Goal: Task Accomplishment & Management: Complete application form

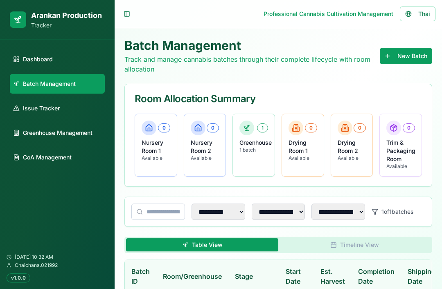
click at [64, 133] on span "Greenhouse Management" at bounding box center [58, 133] width 70 height 8
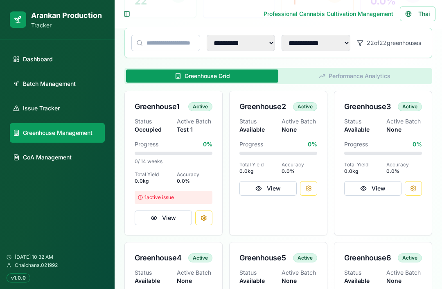
scroll to position [107, 0]
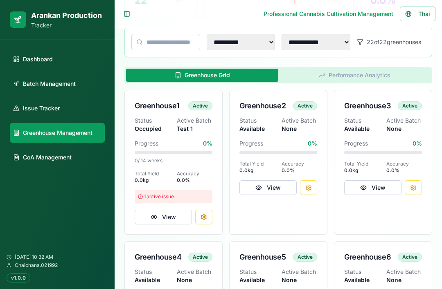
click at [171, 215] on button "View" at bounding box center [163, 217] width 57 height 15
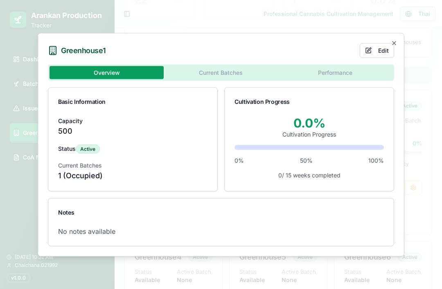
click at [17, 232] on div at bounding box center [221, 144] width 442 height 289
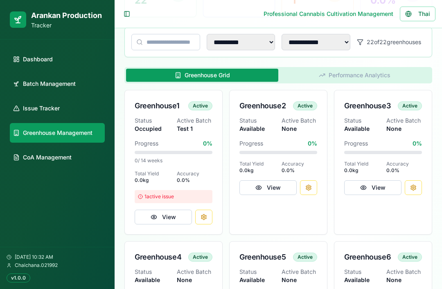
click at [331, 74] on button "Performance Analytics" at bounding box center [354, 75] width 152 height 13
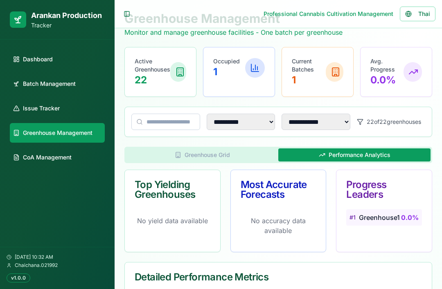
scroll to position [0, 0]
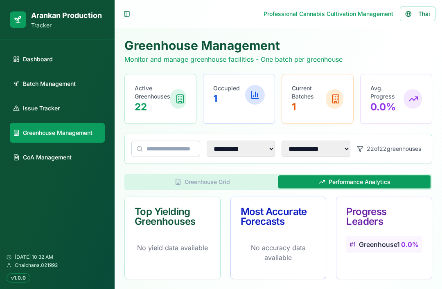
click at [208, 180] on button "Greenhouse Grid" at bounding box center [202, 182] width 152 height 13
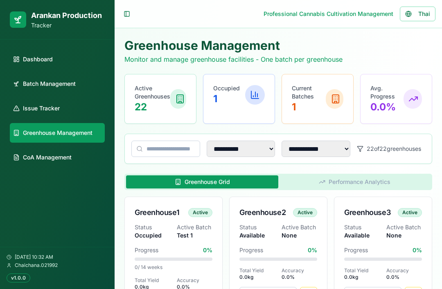
click at [70, 86] on span "Batch Management" at bounding box center [49, 84] width 53 height 8
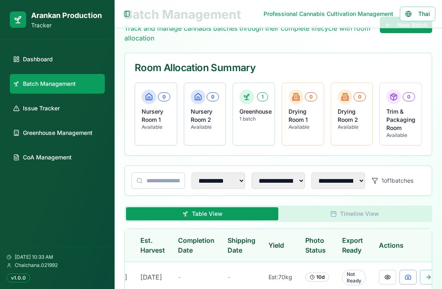
scroll to position [0, 180]
click at [331, 283] on button at bounding box center [408, 277] width 17 height 15
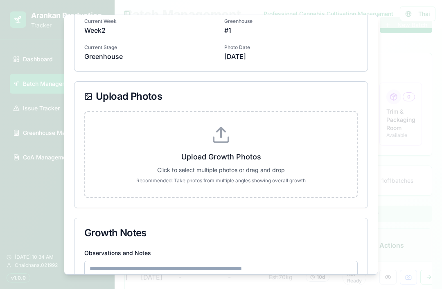
scroll to position [59, 0]
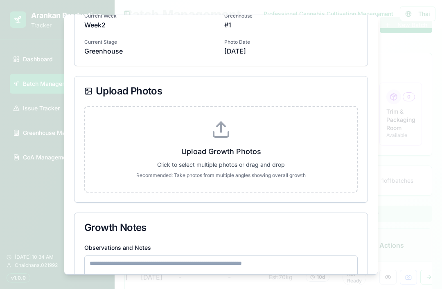
click at [221, 129] on line at bounding box center [221, 127] width 0 height 10
click at [0, 0] on input "Upload Growth Photos Click to select multiple photos or drag and drop Recommend…" at bounding box center [0, 0] width 0 height 0
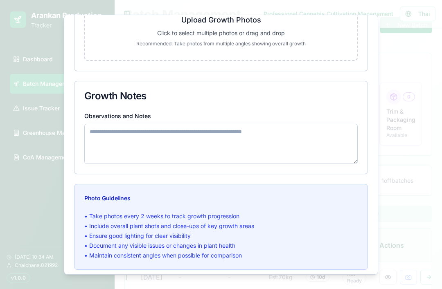
scroll to position [191, 0]
click at [200, 151] on textarea "Observations and Notes" at bounding box center [220, 144] width 273 height 40
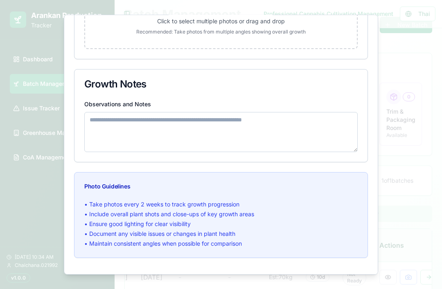
click at [278, 283] on button "Cancel" at bounding box center [278, 282] width 33 height 16
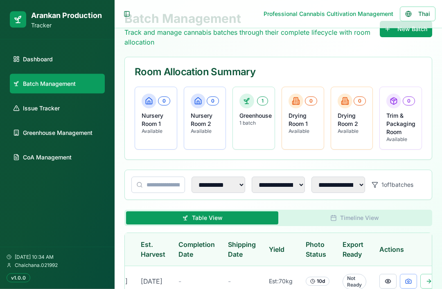
scroll to position [0, 0]
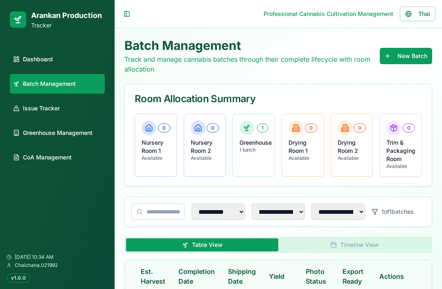
click at [331, 52] on button "New Batch" at bounding box center [406, 56] width 52 height 16
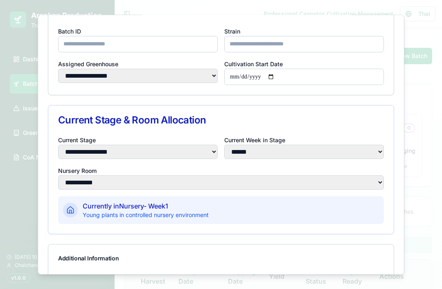
scroll to position [53, 0]
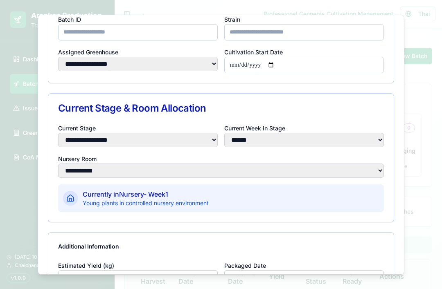
click at [210, 56] on select "**********" at bounding box center [138, 63] width 160 height 14
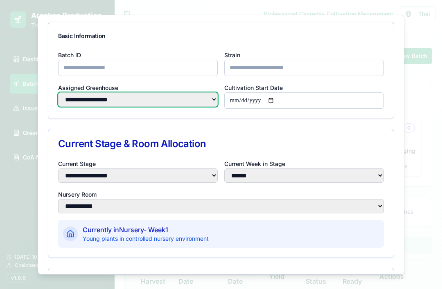
scroll to position [16, 0]
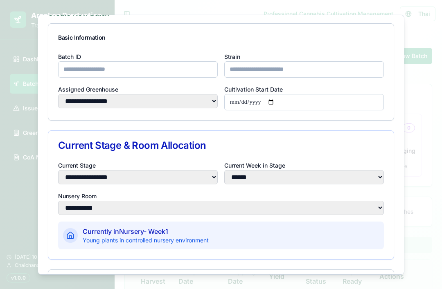
click at [104, 61] on input "Batch ID" at bounding box center [138, 69] width 160 height 16
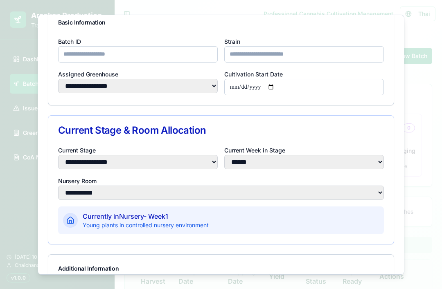
scroll to position [31, 0]
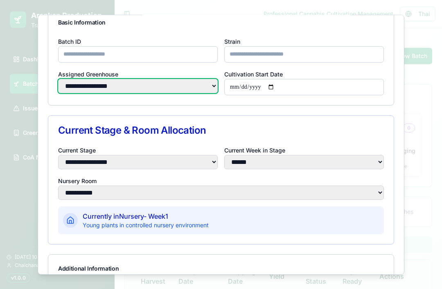
click at [208, 79] on select "**********" at bounding box center [138, 86] width 160 height 14
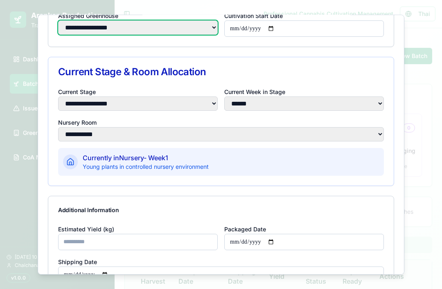
scroll to position [90, 0]
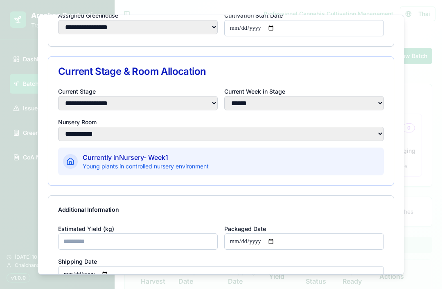
click at [211, 96] on select "**********" at bounding box center [138, 103] width 160 height 14
select select "**********"
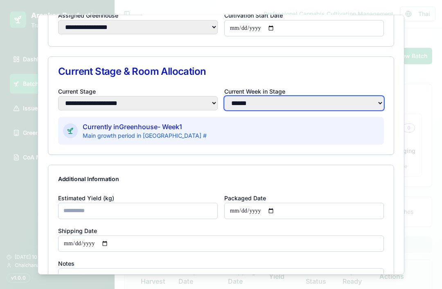
click at [300, 96] on select "**** * **** * **** * **** * **** * **** * **** * **** * **** * **** ** **** ** …" at bounding box center [304, 103] width 160 height 14
click at [322, 96] on select "**** * **** * **** * **** * **** * **** * **** * **** * **** * **** ** **** ** …" at bounding box center [304, 103] width 160 height 14
click at [299, 96] on select "**** * **** * **** * **** * **** * **** * **** * **** * **** * **** ** **** ** …" at bounding box center [304, 103] width 160 height 14
select select "*"
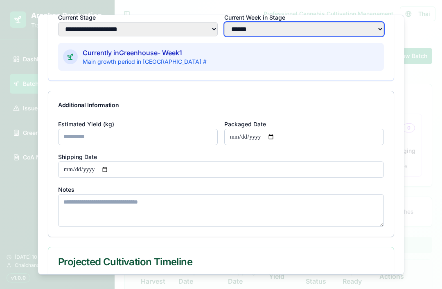
scroll to position [164, 0]
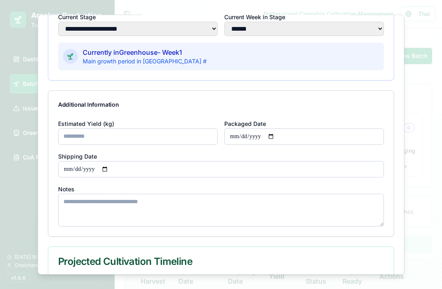
click at [155, 128] on input "Estimated Yield (kg)" at bounding box center [138, 136] width 160 height 16
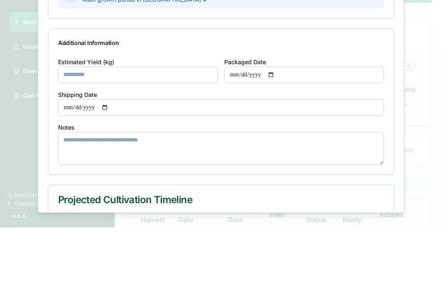
click at [155, 194] on textarea "Notes" at bounding box center [221, 210] width 326 height 33
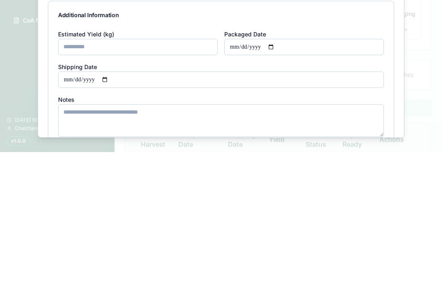
scroll to position [115, 0]
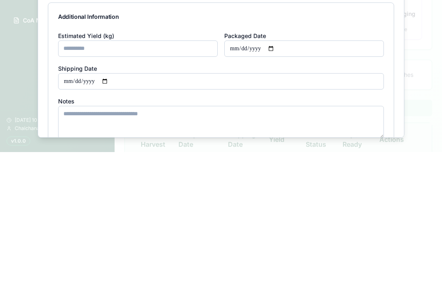
click at [243, 177] on input "Packaged Date" at bounding box center [304, 185] width 160 height 16
type input "**********"
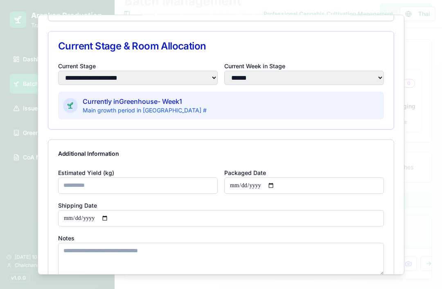
click at [245, 177] on input "**********" at bounding box center [304, 185] width 160 height 16
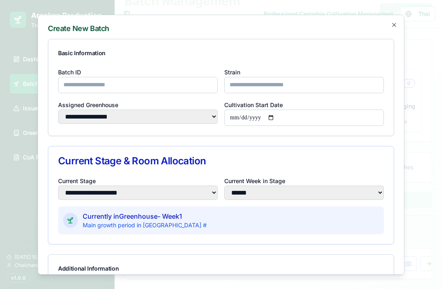
scroll to position [0, 0]
click at [128, 77] on input "Batch ID" at bounding box center [138, 85] width 160 height 16
type input "*"
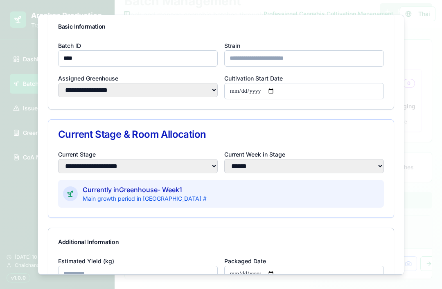
scroll to position [27, 0]
type input "****"
click at [331, 50] on input "Strain" at bounding box center [304, 58] width 160 height 16
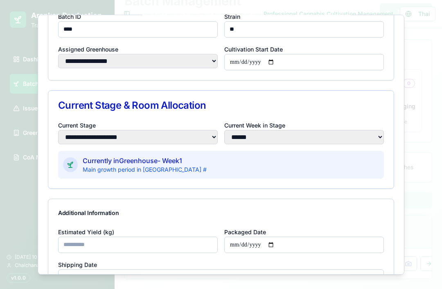
scroll to position [57, 0]
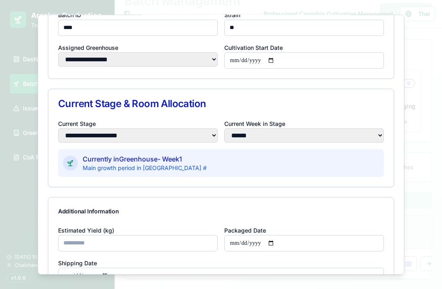
type input "**"
click at [208, 52] on select "**********" at bounding box center [138, 59] width 160 height 14
select select "*"
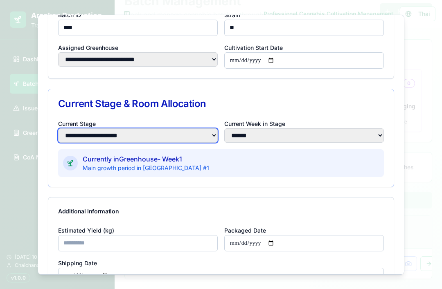
click at [206, 128] on select "**********" at bounding box center [138, 135] width 160 height 14
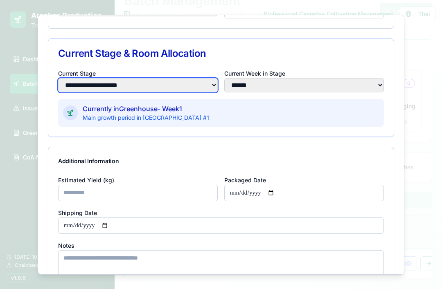
scroll to position [108, 0]
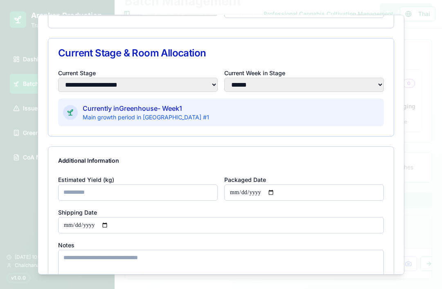
click at [193, 184] on input "Estimated Yield (kg)" at bounding box center [138, 192] width 160 height 16
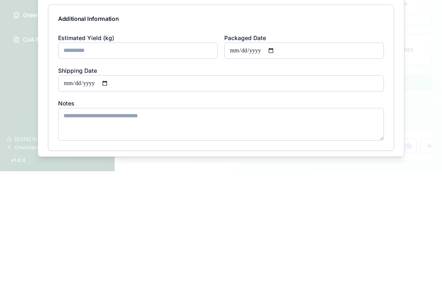
scroll to position [133, 0]
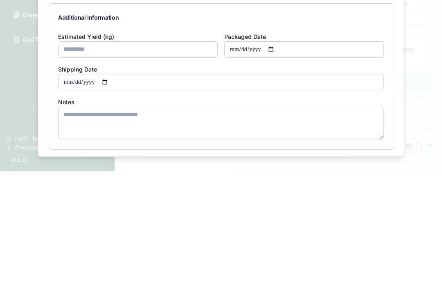
type input "**"
click at [239, 159] on input "**********" at bounding box center [304, 167] width 160 height 16
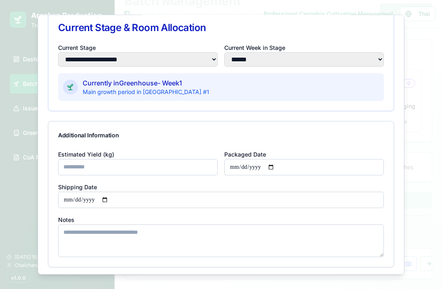
click at [257, 159] on input "**********" at bounding box center [304, 167] width 160 height 16
click at [253, 159] on input "**********" at bounding box center [304, 167] width 160 height 16
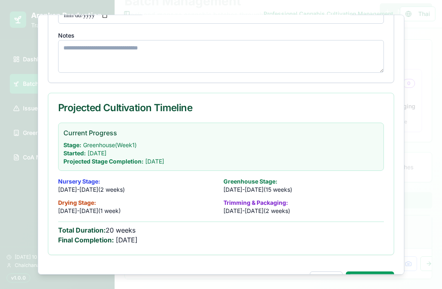
scroll to position [317, 0]
click at [331, 272] on button "Create Batch" at bounding box center [370, 280] width 48 height 16
click at [25, 204] on div at bounding box center [221, 144] width 442 height 289
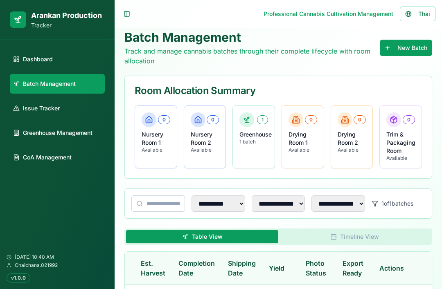
scroll to position [0, 0]
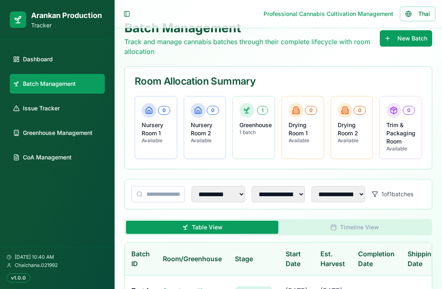
scroll to position [31, 0]
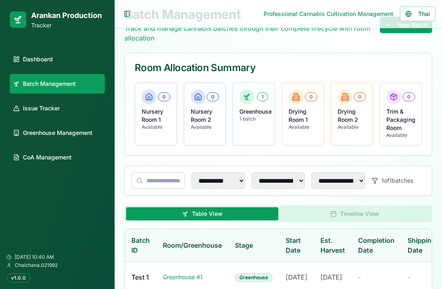
click at [50, 61] on span "Dashboard" at bounding box center [38, 59] width 30 height 8
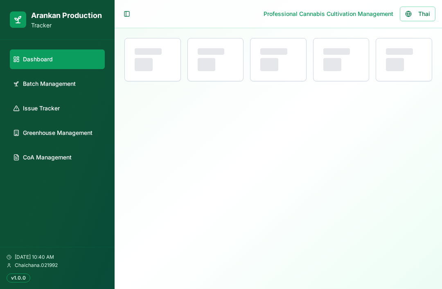
select select "**"
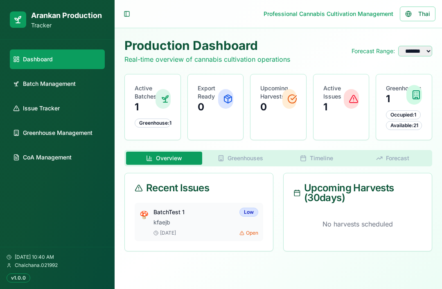
click at [64, 86] on span "Batch Management" at bounding box center [49, 84] width 53 height 8
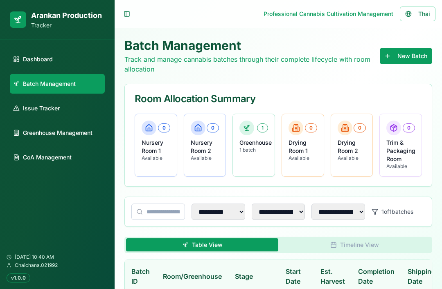
scroll to position [31, 0]
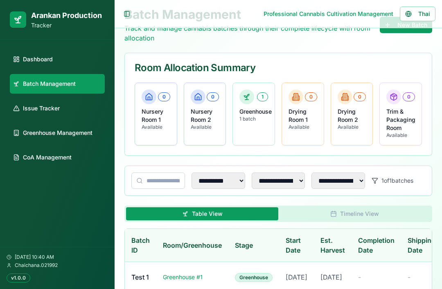
click at [341, 210] on button "Timeline View" at bounding box center [354, 213] width 152 height 13
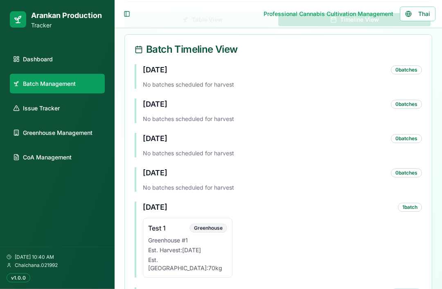
scroll to position [234, 0]
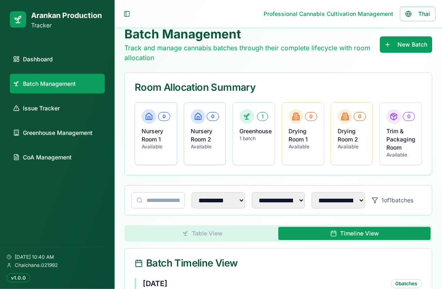
click at [171, 236] on button "Table View" at bounding box center [202, 233] width 152 height 13
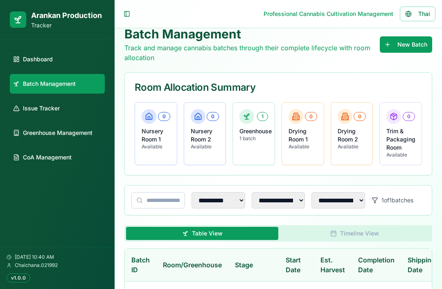
scroll to position [31, 0]
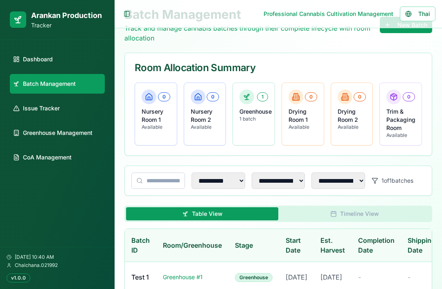
click at [45, 109] on span "Issue Tracker" at bounding box center [41, 108] width 37 height 8
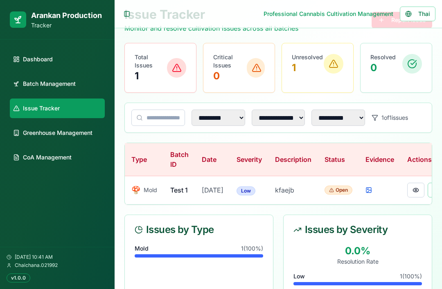
click at [43, 137] on link "Greenhouse Management" at bounding box center [57, 133] width 95 height 20
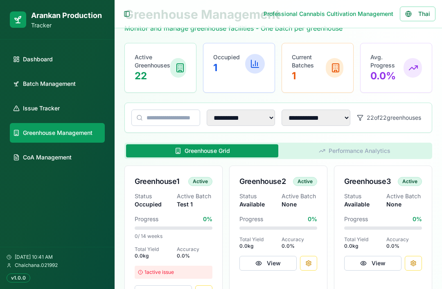
click at [66, 87] on span "Batch Management" at bounding box center [49, 84] width 53 height 8
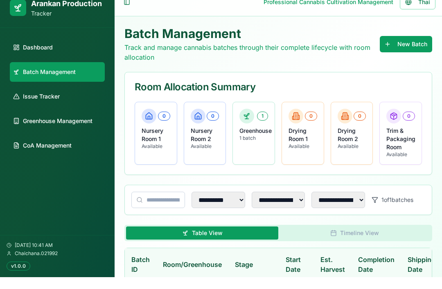
scroll to position [31, 0]
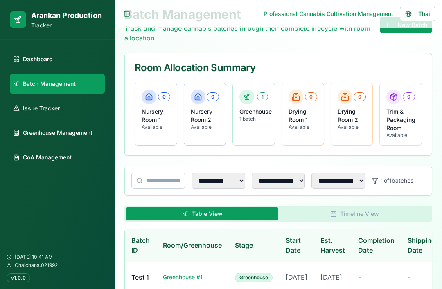
click at [391, 212] on button "Timeline View" at bounding box center [354, 213] width 152 height 13
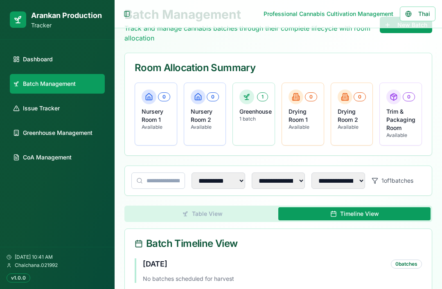
click at [234, 213] on button "Table View" at bounding box center [202, 213] width 152 height 13
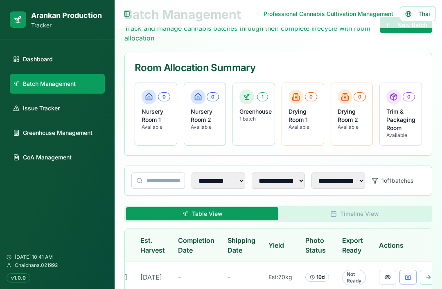
scroll to position [0, 180]
click at [420, 278] on button at bounding box center [428, 277] width 17 height 15
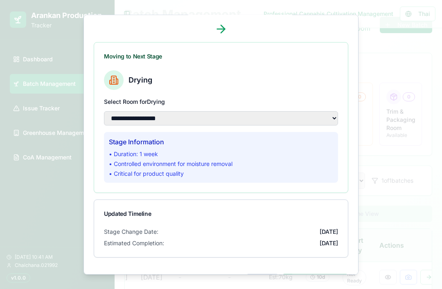
scroll to position [92, 0]
click at [270, 279] on button "Cancel" at bounding box center [262, 282] width 33 height 16
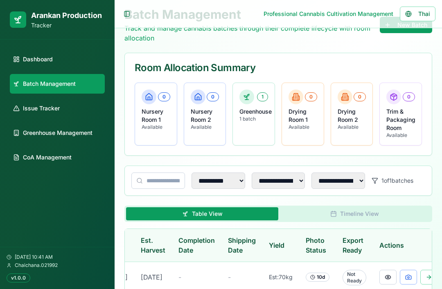
click at [416, 250] on th "Actions" at bounding box center [408, 245] width 71 height 33
click at [420, 282] on button at bounding box center [428, 277] width 17 height 15
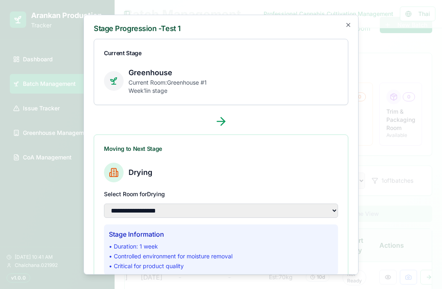
click at [348, 28] on icon "button" at bounding box center [348, 24] width 7 height 7
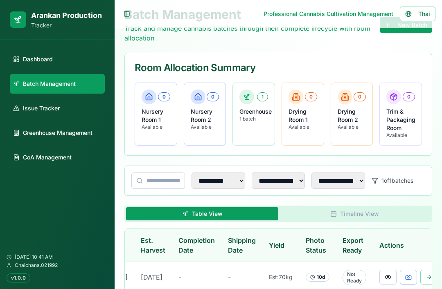
click at [379, 285] on button at bounding box center [387, 277] width 17 height 15
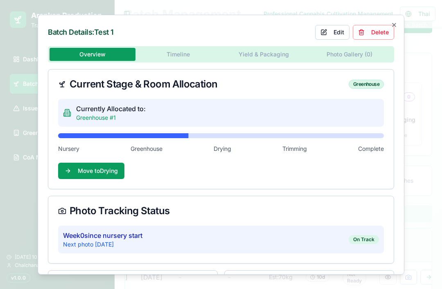
click at [370, 33] on button "Delete" at bounding box center [373, 32] width 41 height 15
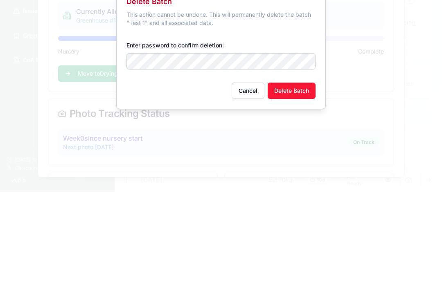
click at [298, 180] on button "Delete Batch" at bounding box center [292, 188] width 48 height 16
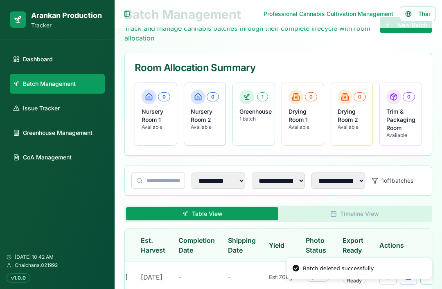
scroll to position [0, 0]
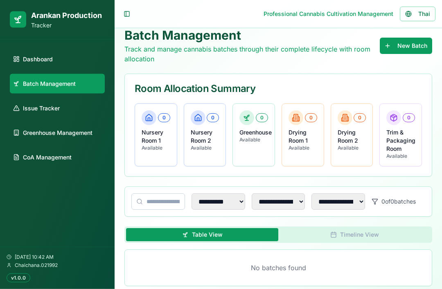
scroll to position [26, 0]
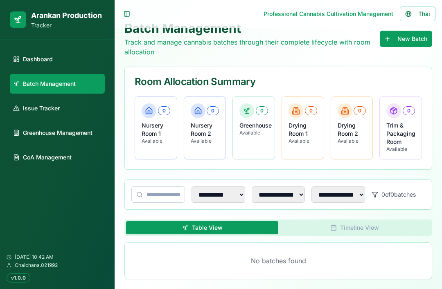
click at [414, 37] on button "New Batch" at bounding box center [406, 39] width 52 height 16
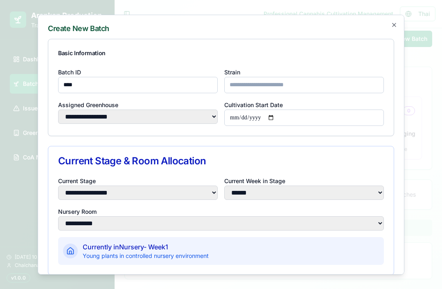
type input "****"
click at [281, 77] on input "Strain" at bounding box center [304, 85] width 160 height 16
type input "**"
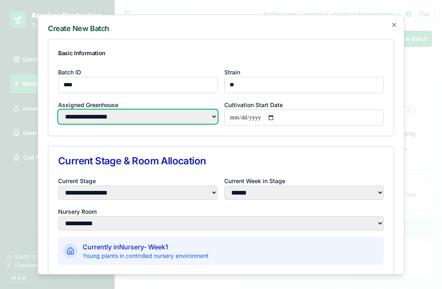
click at [212, 109] on select "**********" at bounding box center [138, 116] width 160 height 14
select select "*"
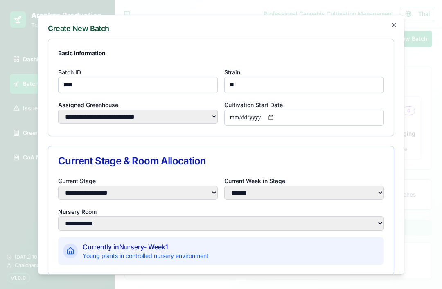
click at [208, 185] on select "**********" at bounding box center [138, 192] width 160 height 14
select select "**********"
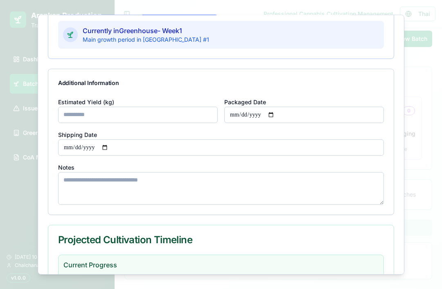
scroll to position [182, 0]
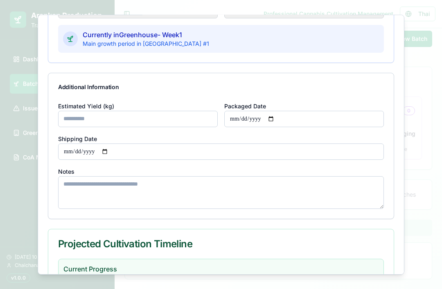
click at [176, 112] on input "Estimated Yield (kg)" at bounding box center [138, 118] width 160 height 16
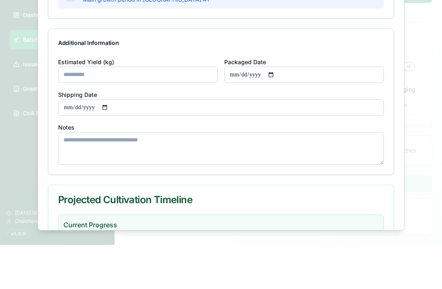
type input "*"
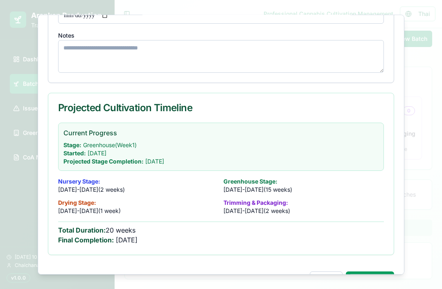
scroll to position [317, 0]
type input "**"
click at [371, 272] on button "Create Batch" at bounding box center [370, 280] width 48 height 16
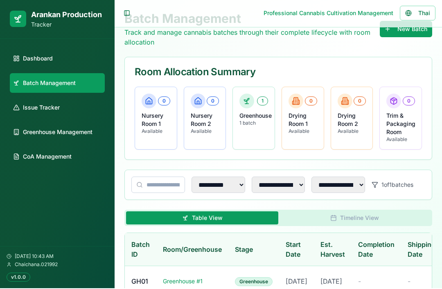
scroll to position [31, 0]
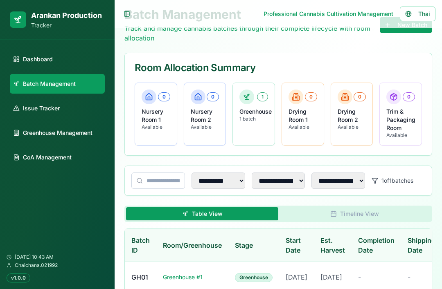
click at [301, 281] on span "[DATE]" at bounding box center [297, 277] width 22 height 8
click at [326, 283] on td "[DATE]" at bounding box center [333, 277] width 38 height 30
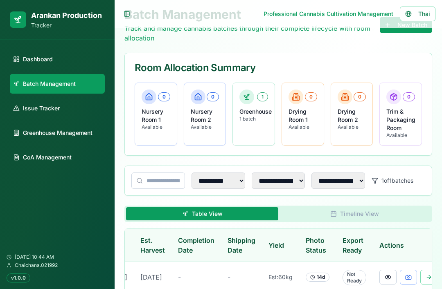
scroll to position [0, 180]
click at [424, 278] on button at bounding box center [429, 277] width 17 height 15
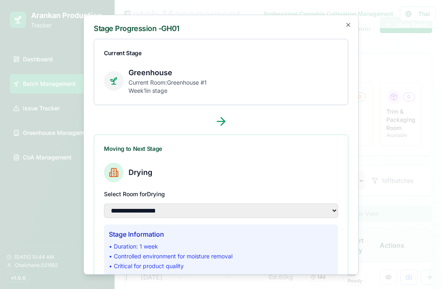
click at [227, 122] on icon at bounding box center [220, 121] width 13 height 13
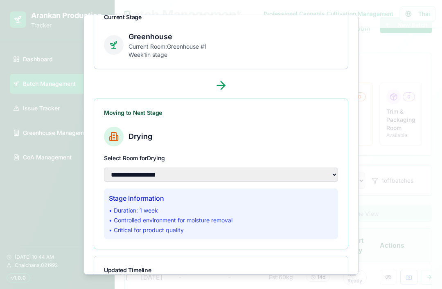
scroll to position [45, 0]
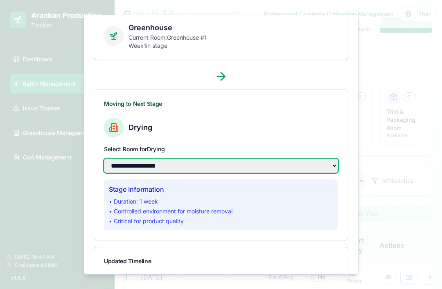
click at [193, 162] on select "**********" at bounding box center [221, 165] width 234 height 14
select select "**********"
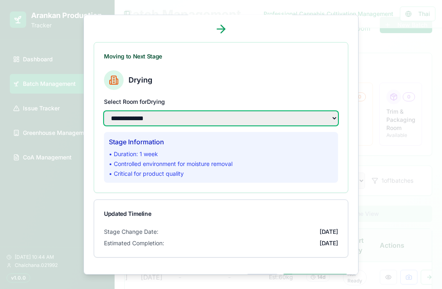
scroll to position [92, 0]
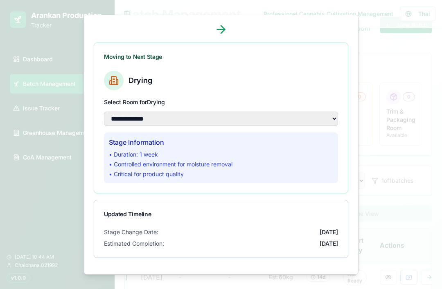
click at [320, 230] on span "[DATE]" at bounding box center [329, 232] width 18 height 8
click at [311, 279] on button "Move to Drying" at bounding box center [315, 282] width 66 height 16
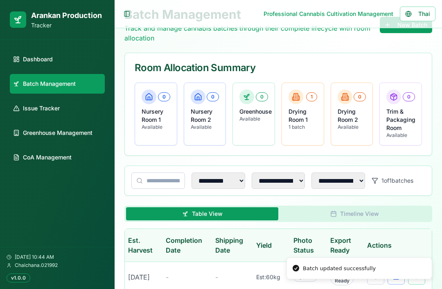
scroll to position [0, 167]
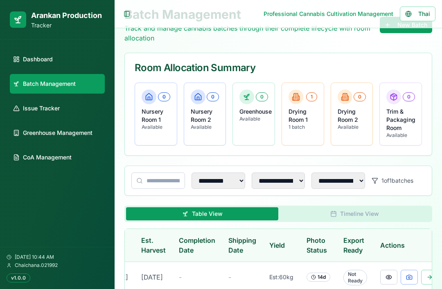
click at [380, 284] on button at bounding box center [388, 277] width 17 height 15
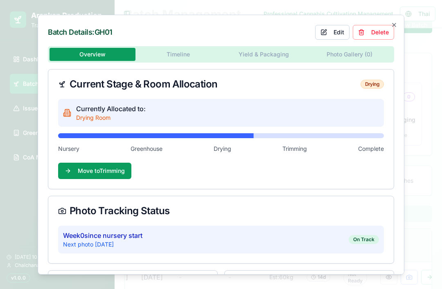
click at [391, 23] on icon "button" at bounding box center [394, 24] width 7 height 7
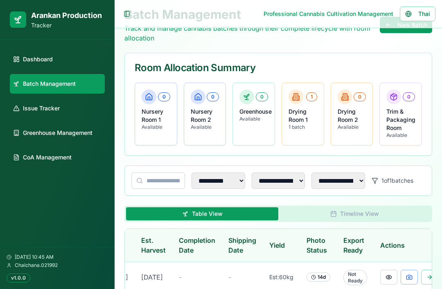
click at [380, 283] on button at bounding box center [388, 277] width 17 height 15
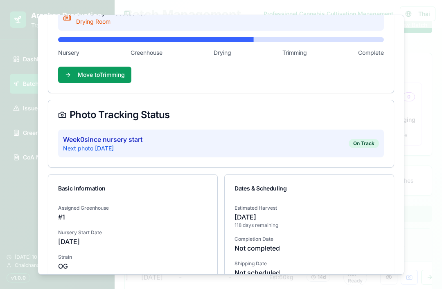
scroll to position [96, 0]
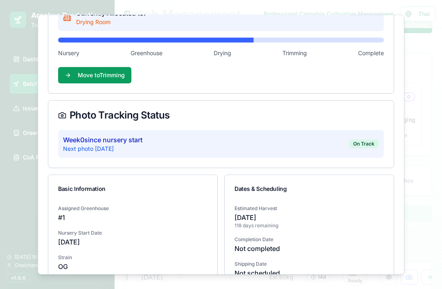
click at [408, 141] on div at bounding box center [221, 144] width 442 height 289
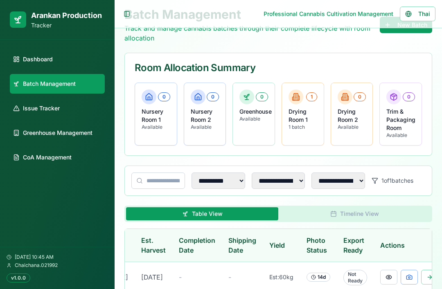
click at [401, 285] on button at bounding box center [409, 277] width 17 height 15
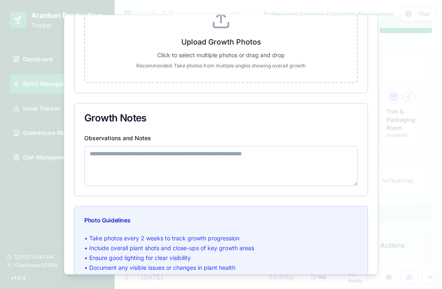
scroll to position [169, 0]
click at [251, 45] on p "Upload Growth Photos" at bounding box center [220, 41] width 245 height 11
click at [0, 0] on input "Upload Growth Photos Click to select multiple photos or drag and drop Recommend…" at bounding box center [0, 0] width 0 height 0
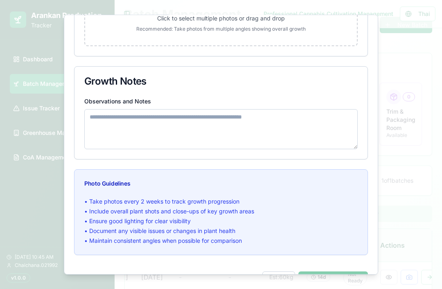
scroll to position [205, 0]
click at [272, 280] on button "Cancel" at bounding box center [278, 280] width 33 height 16
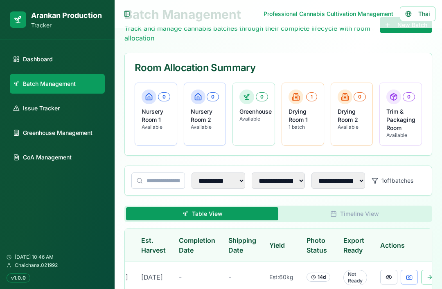
click at [253, 125] on div "0 Greenhouse Available" at bounding box center [254, 106] width 42 height 46
click at [251, 125] on div "0 Greenhouse Available" at bounding box center [254, 106] width 42 height 46
click at [179, 281] on td "-" at bounding box center [197, 277] width 50 height 30
click at [271, 281] on div "Est: 60 kg" at bounding box center [281, 277] width 24 height 8
click at [380, 283] on button at bounding box center [388, 277] width 17 height 15
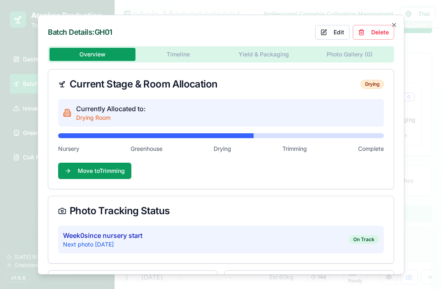
scroll to position [0, 0]
click at [353, 113] on div "Currently Allocated to: Drying Room" at bounding box center [221, 113] width 326 height 28
click at [176, 58] on div "Batch Details: GH01 Edit Delete Overview Timeline Yield & Packaging Photo Galle…" at bounding box center [221, 144] width 367 height 260
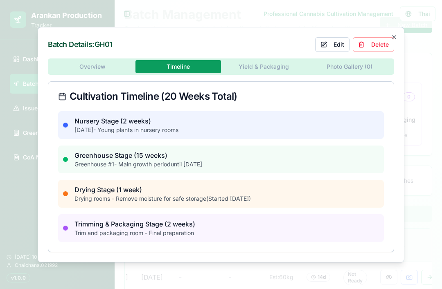
click at [95, 79] on div "Overview Timeline Yield & Packaging Photo Gallery ( 0 ) Cultivation Timeline (2…" at bounding box center [221, 156] width 346 height 194
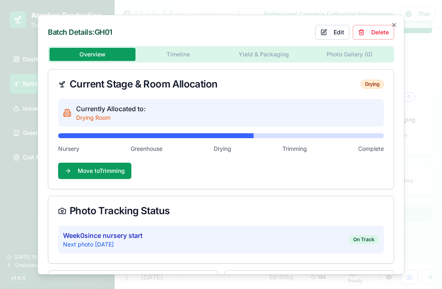
click at [182, 57] on div "Batch Details: GH01 Edit Delete Overview Timeline Yield & Packaging Photo Galle…" at bounding box center [221, 144] width 367 height 260
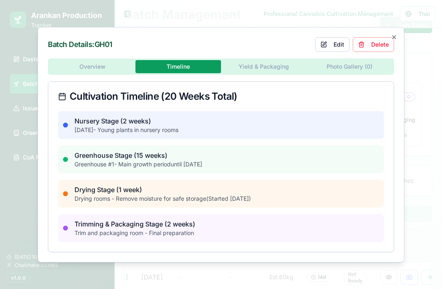
click at [251, 203] on p "Drying rooms - Remove moisture for safe storage (Started Aug 20, 2025)" at bounding box center [162, 199] width 176 height 8
click at [331, 52] on button "Edit" at bounding box center [332, 44] width 34 height 15
click at [251, 203] on p "Drying rooms - Remove moisture for safe storage (Started Aug 20, 2025)" at bounding box center [162, 199] width 176 height 8
click at [119, 77] on div "Overview Timeline Yield & Packaging Photo Gallery ( 0 ) Cultivation Timeline (2…" at bounding box center [221, 156] width 346 height 194
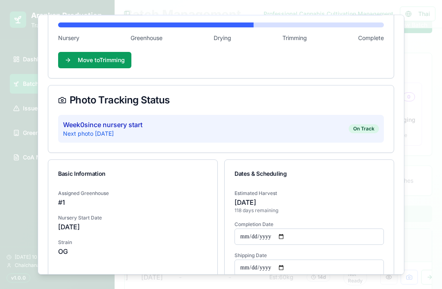
scroll to position [110, 0]
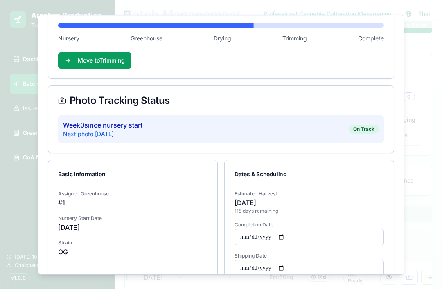
click at [89, 229] on p "[DATE]" at bounding box center [132, 227] width 149 height 10
click at [95, 230] on p "[DATE]" at bounding box center [132, 227] width 149 height 10
click at [99, 231] on p "[DATE]" at bounding box center [132, 227] width 149 height 10
click at [104, 223] on div "Nursery Start Date Aug 20, 2025" at bounding box center [132, 222] width 149 height 20
click at [103, 231] on p "[DATE]" at bounding box center [132, 227] width 149 height 10
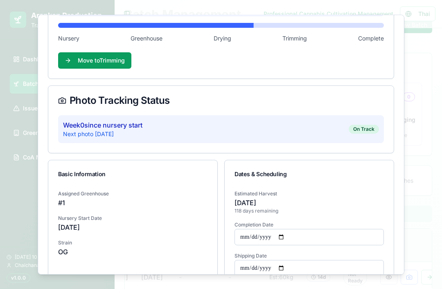
click at [105, 231] on p "[DATE]" at bounding box center [132, 227] width 149 height 10
click at [108, 232] on p "[DATE]" at bounding box center [132, 227] width 149 height 10
click at [107, 232] on p "[DATE]" at bounding box center [132, 227] width 149 height 10
click at [109, 232] on p "[DATE]" at bounding box center [132, 227] width 149 height 10
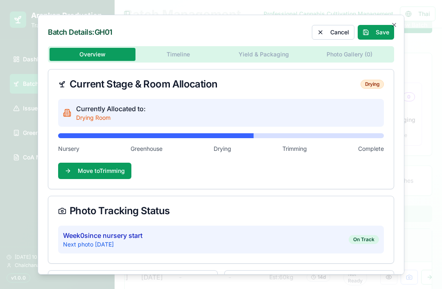
scroll to position [0, 0]
click at [187, 53] on div "Batch Details: GH01 Cancel Save Overview Timeline Yield & Packaging Photo Galle…" at bounding box center [221, 144] width 367 height 260
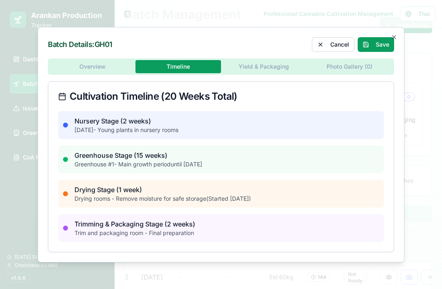
click at [340, 208] on div "Drying Stage (1 week) Drying rooms - Remove moisture for safe storage (Started …" at bounding box center [221, 194] width 326 height 28
click at [284, 208] on div "Drying Stage (1 week) Drying rooms - Remove moisture for safe storage (Started …" at bounding box center [221, 194] width 326 height 28
click at [272, 81] on div "Overview Timeline Yield & Packaging Photo Gallery ( 0 ) Cultivation Timeline (2…" at bounding box center [221, 156] width 346 height 194
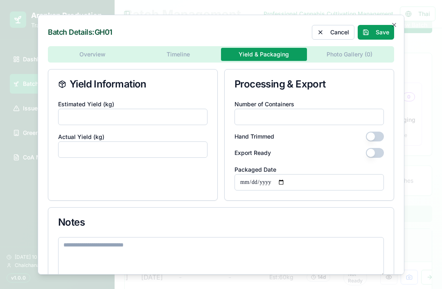
click at [181, 54] on div "Batch Details: GH01 Cancel Save Overview Timeline Yield & Packaging Photo Galle…" at bounding box center [221, 144] width 367 height 260
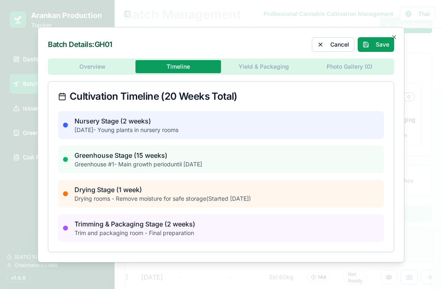
click at [273, 78] on div "Overview Timeline Yield & Packaging Photo Gallery ( 0 ) Cultivation Timeline (2…" at bounding box center [221, 156] width 346 height 194
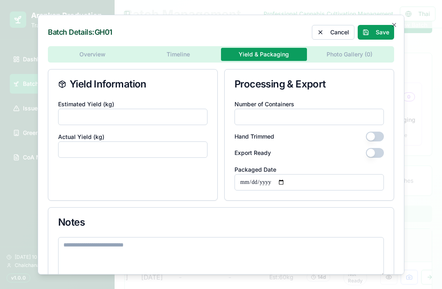
click at [85, 149] on input "Actual Yield (kg)" at bounding box center [132, 149] width 149 height 16
click at [284, 119] on input "Number of Containers" at bounding box center [308, 116] width 149 height 16
click at [392, 28] on icon "button" at bounding box center [394, 24] width 7 height 7
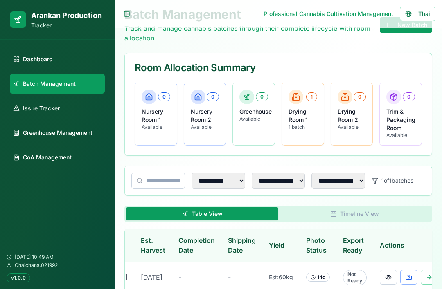
scroll to position [0, 167]
click at [343, 286] on div "Not Ready" at bounding box center [355, 278] width 24 height 16
click at [421, 281] on button at bounding box center [429, 277] width 17 height 15
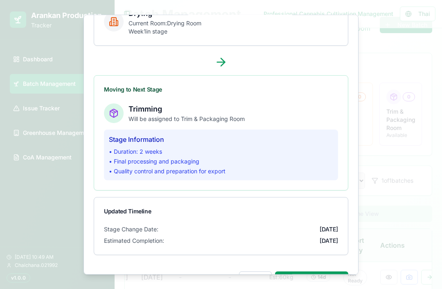
scroll to position [59, 0]
click at [317, 280] on button "Move to Trimming" at bounding box center [311, 280] width 73 height 16
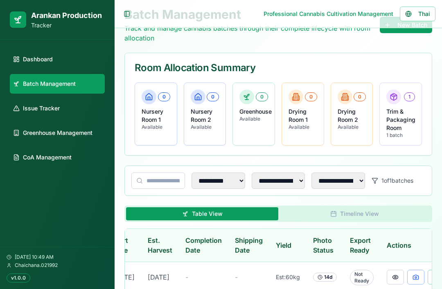
click at [428, 277] on button at bounding box center [436, 277] width 17 height 15
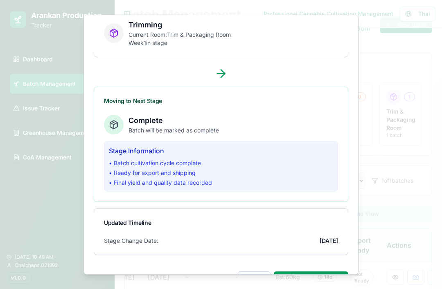
scroll to position [47, 0]
click at [326, 244] on span "[DATE]" at bounding box center [329, 241] width 18 height 8
click at [325, 247] on div "Stage Change Date: Aug 20, 2025" at bounding box center [221, 246] width 254 height 18
click at [325, 245] on span "[DATE]" at bounding box center [329, 241] width 18 height 8
click at [327, 244] on span "[DATE]" at bounding box center [329, 241] width 18 height 8
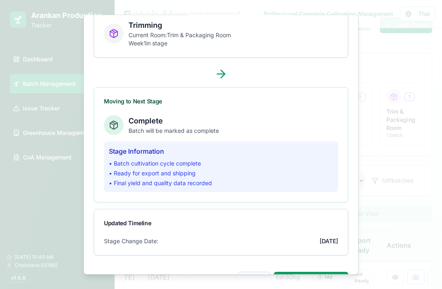
click at [327, 244] on span "[DATE]" at bounding box center [329, 241] width 18 height 8
click at [335, 243] on span "[DATE]" at bounding box center [329, 241] width 18 height 8
click at [317, 282] on button "Move to Complete" at bounding box center [311, 280] width 74 height 16
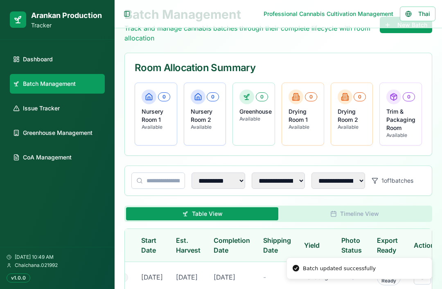
scroll to position [0, 138]
click at [414, 278] on button at bounding box center [422, 277] width 17 height 15
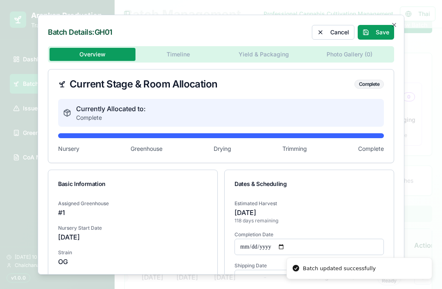
scroll to position [0, 0]
click at [333, 38] on button "Cancel" at bounding box center [333, 32] width 43 height 15
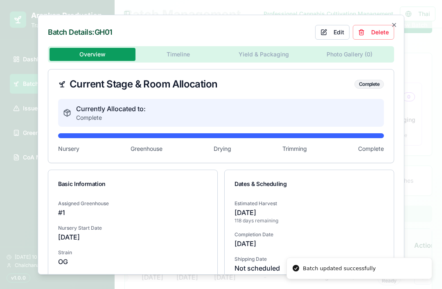
click at [371, 34] on button "Delete" at bounding box center [373, 32] width 41 height 15
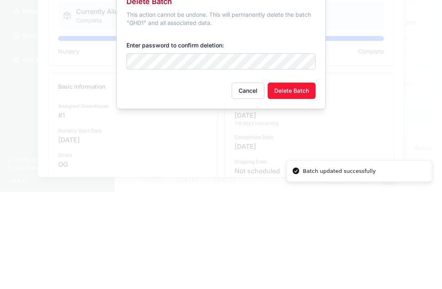
click at [295, 180] on button "Delete Batch" at bounding box center [292, 188] width 48 height 16
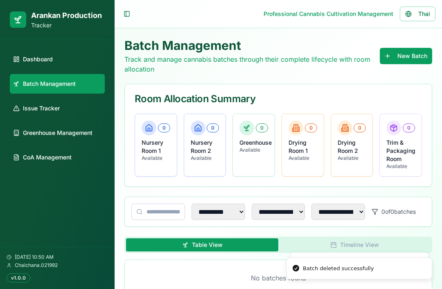
click at [39, 161] on span "CoA Management" at bounding box center [47, 157] width 49 height 8
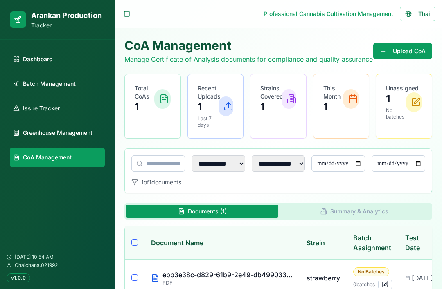
click at [35, 66] on link "Dashboard" at bounding box center [57, 60] width 95 height 20
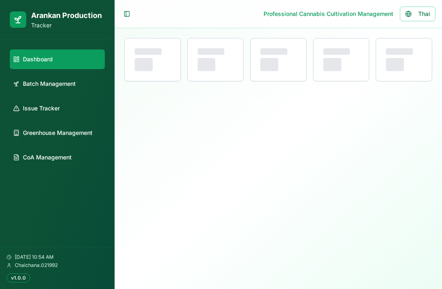
select select "**"
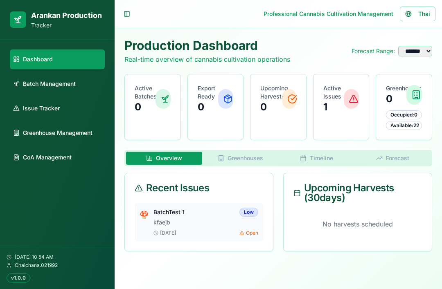
click at [48, 88] on span "Batch Management" at bounding box center [49, 84] width 53 height 8
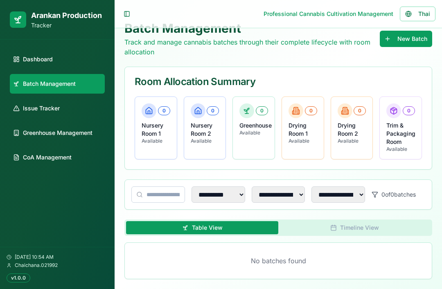
scroll to position [26, 0]
click at [152, 125] on p "Nursery Room 1" at bounding box center [156, 130] width 29 height 16
click at [240, 166] on div "**********" at bounding box center [278, 150] width 308 height 259
click at [226, 187] on select "**********" at bounding box center [218, 195] width 54 height 16
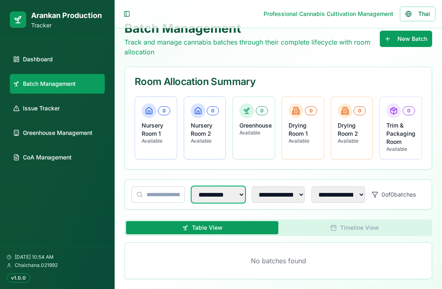
click at [230, 189] on select "**********" at bounding box center [218, 195] width 54 height 16
click at [230, 187] on select "**********" at bounding box center [218, 195] width 54 height 16
select select "***"
click at [43, 114] on link "Issue Tracker" at bounding box center [57, 109] width 95 height 20
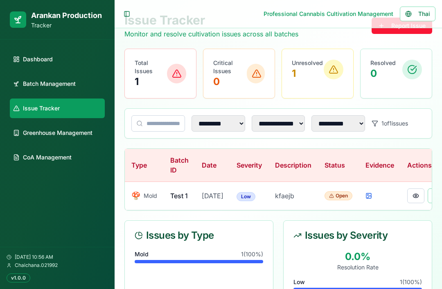
click at [416, 11] on button "Thai" at bounding box center [418, 14] width 36 height 15
